Goal: Transaction & Acquisition: Book appointment/travel/reservation

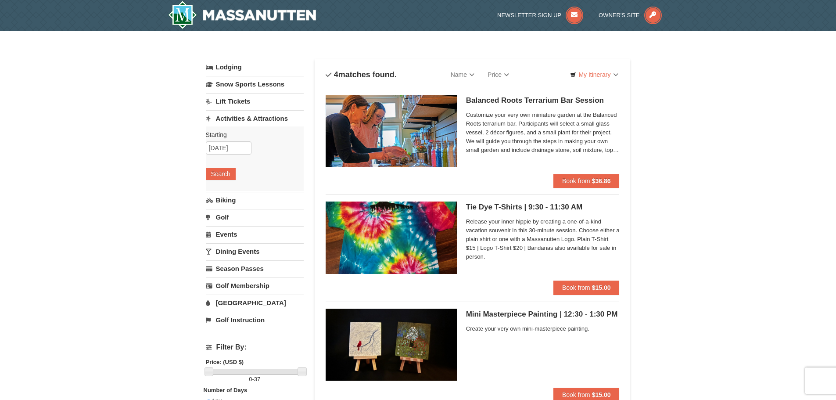
click at [235, 302] on link "[GEOGRAPHIC_DATA]" at bounding box center [255, 303] width 98 height 16
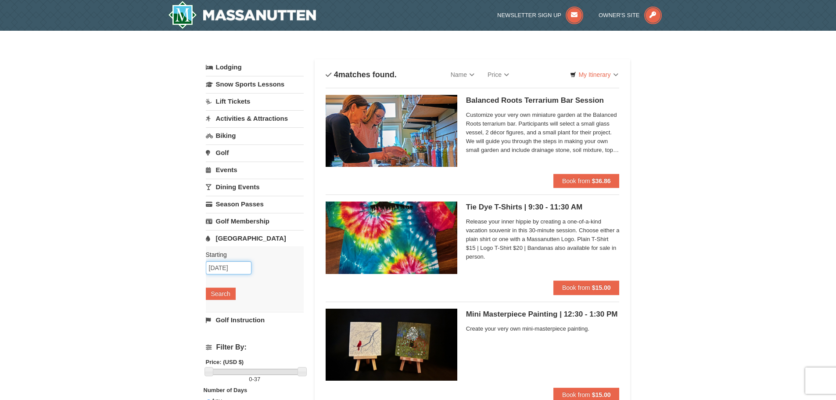
click at [247, 266] on input "[DATE]" at bounding box center [229, 267] width 46 height 13
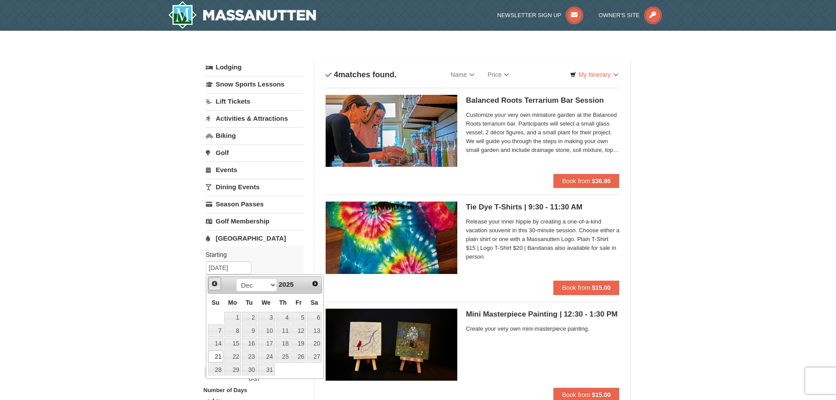
click at [211, 281] on span "Prev" at bounding box center [214, 283] width 7 height 7
click at [315, 277] on link "Next" at bounding box center [315, 283] width 13 height 13
click at [319, 317] on link "1" at bounding box center [314, 318] width 15 height 12
type input "[DATE]"
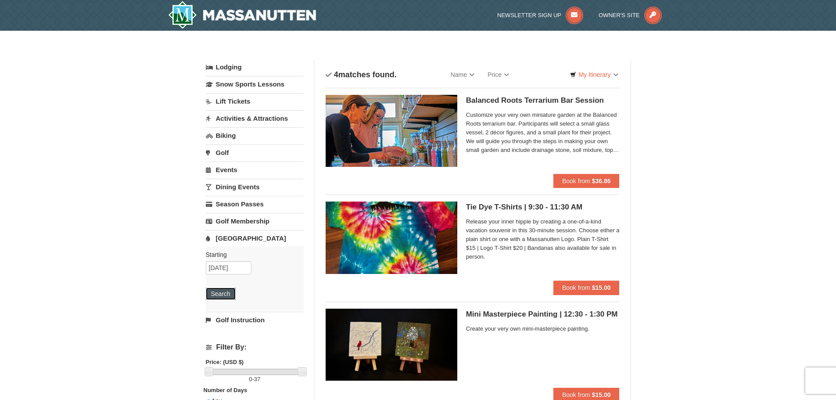
click at [223, 295] on button "Search" at bounding box center [221, 294] width 30 height 12
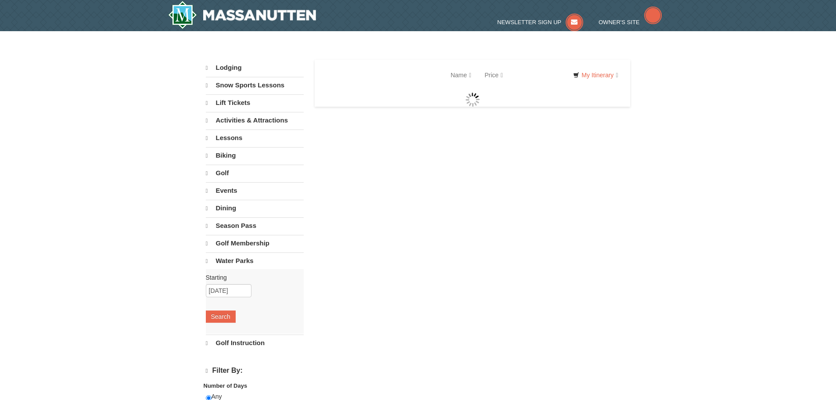
select select "9"
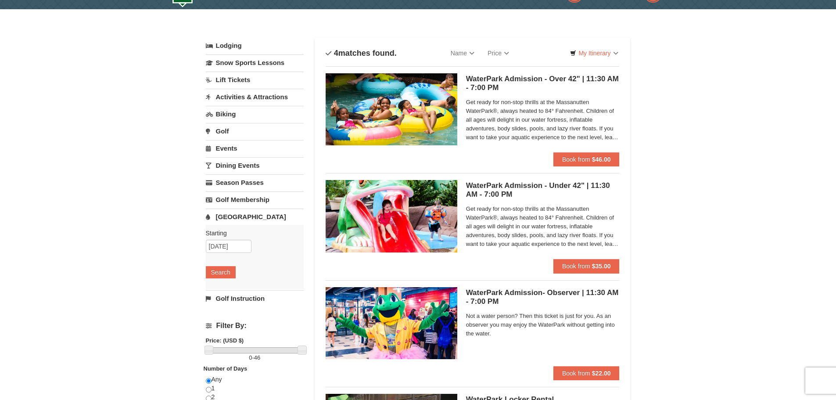
scroll to position [17, 0]
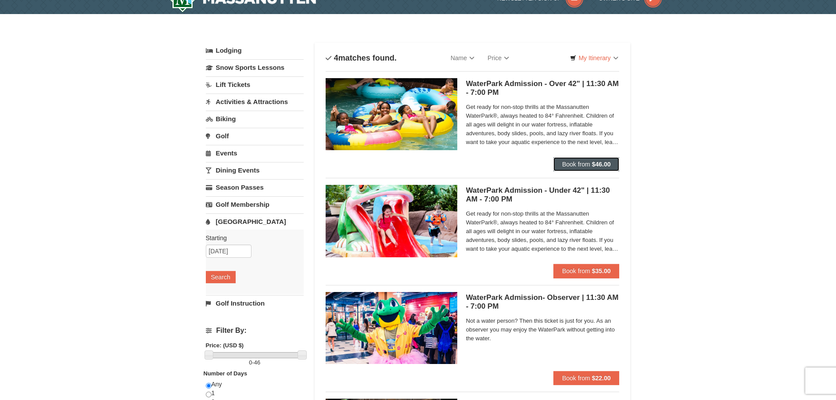
click at [596, 160] on button "Book from $46.00" at bounding box center [587, 164] width 66 height 14
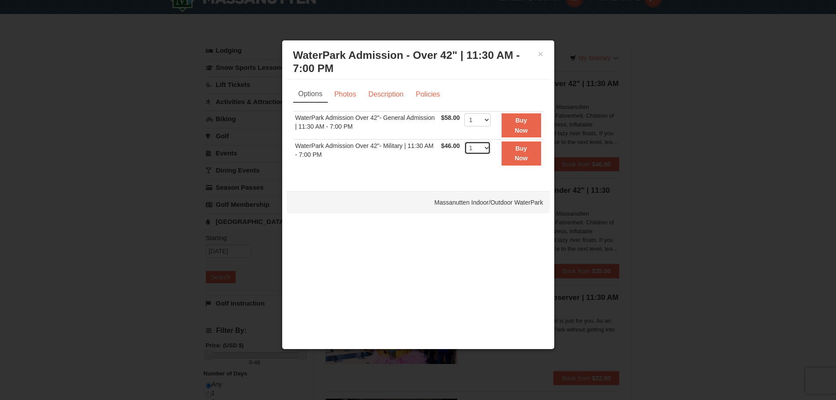
click at [489, 146] on select "1 2 3 4 5 6 7 8 9 10 11 12 13 14 15 16 17 18 19 20 21 22" at bounding box center [477, 147] width 26 height 13
select select "8"
click at [464, 141] on select "1 2 3 4 5 6 7 8 9 10 11 12 13 14 15 16 17 18 19 20 21 22" at bounding box center [477, 147] width 26 height 13
click at [518, 150] on strong "Buy Now" at bounding box center [521, 153] width 13 height 17
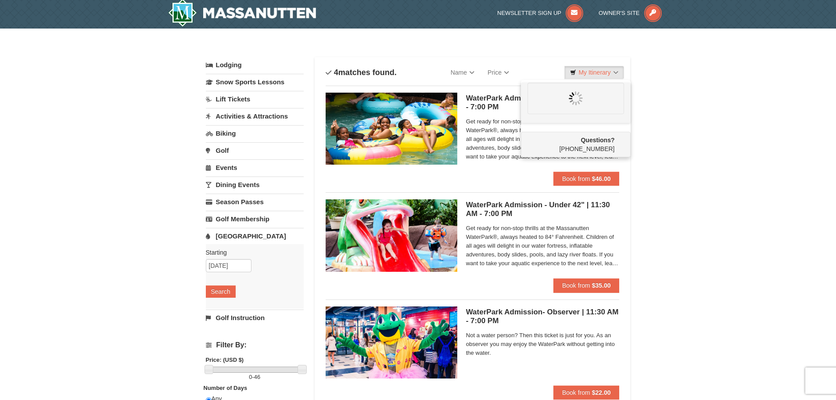
scroll to position [0, 0]
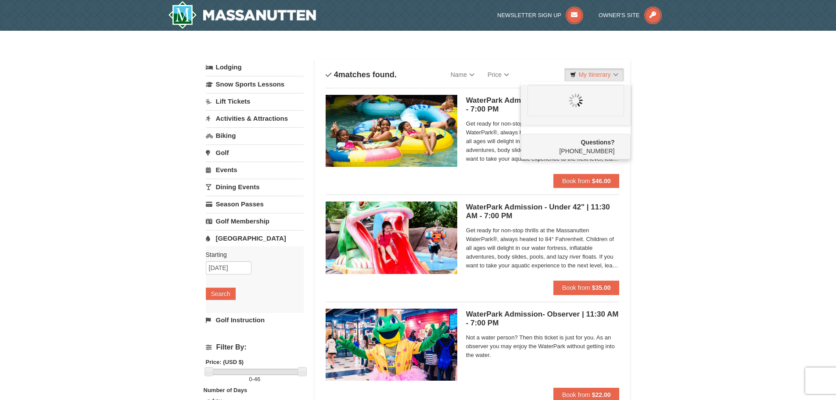
click at [638, 160] on div "× Categories List Filter My Itinerary Questions? 1-540-289-9441 Lodging Arrival…" at bounding box center [418, 285] width 442 height 491
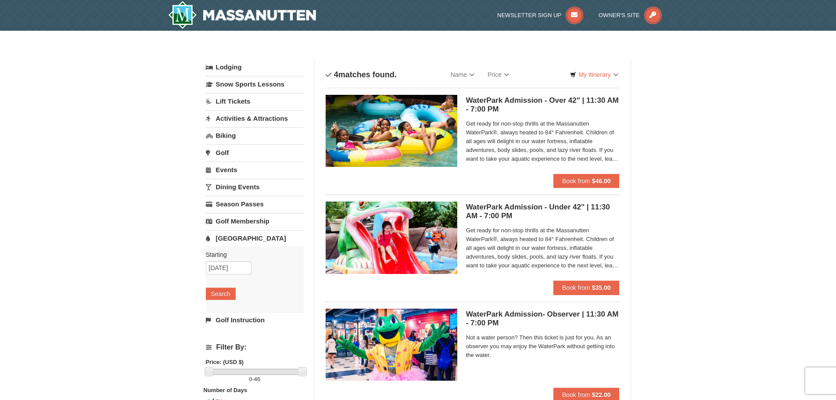
click at [270, 119] on link "Activities & Attractions" at bounding box center [255, 118] width 98 height 16
